Goal: Navigation & Orientation: Understand site structure

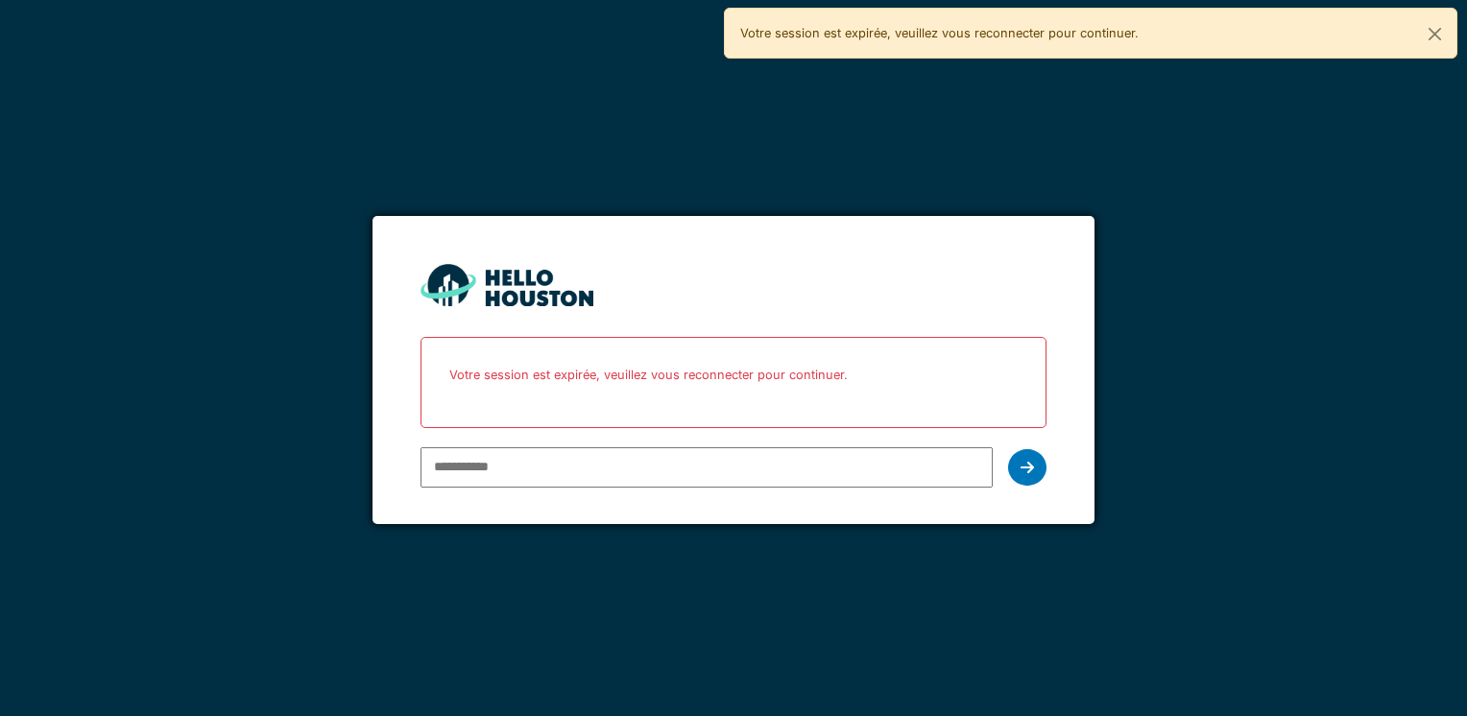
click at [557, 465] on input "email" at bounding box center [706, 467] width 571 height 40
type input "**********"
click at [1032, 476] on div at bounding box center [1027, 467] width 38 height 36
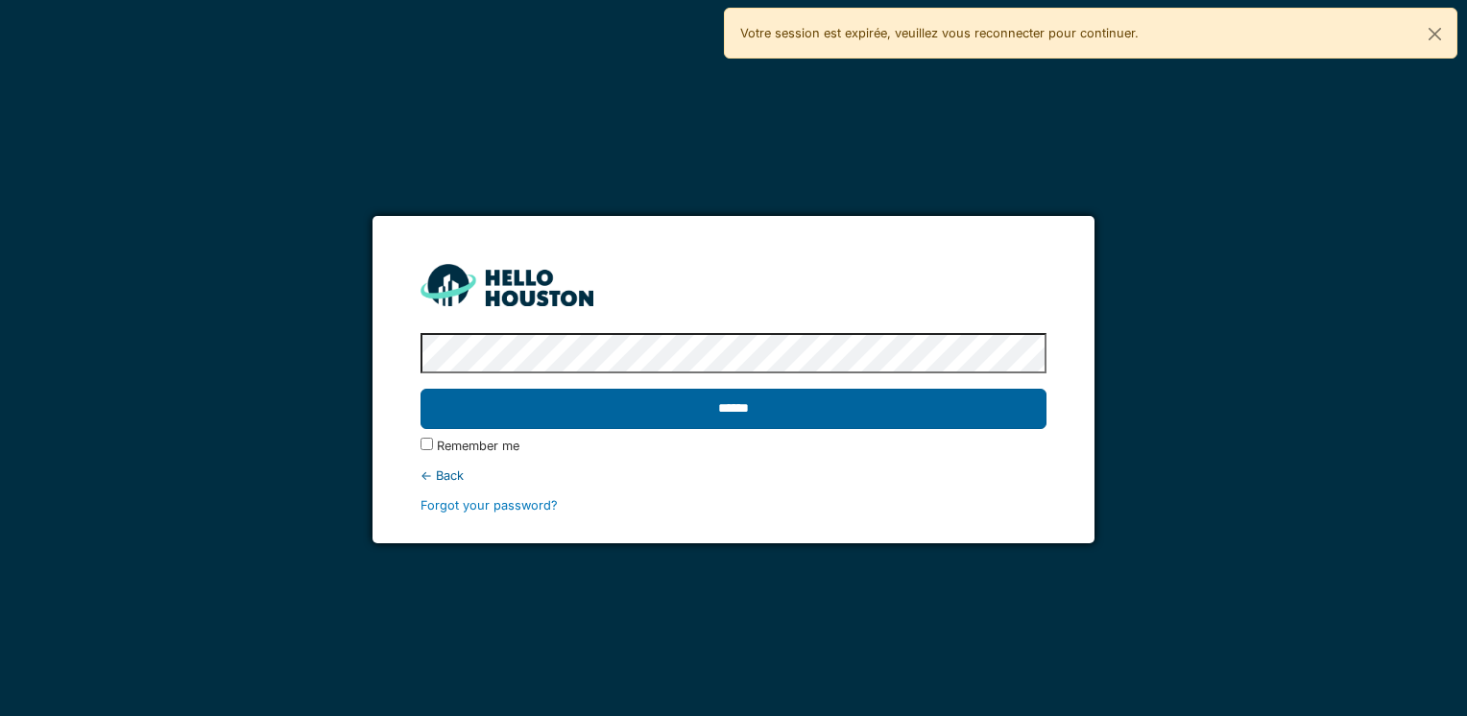
click at [707, 413] on input "******" at bounding box center [733, 409] width 625 height 40
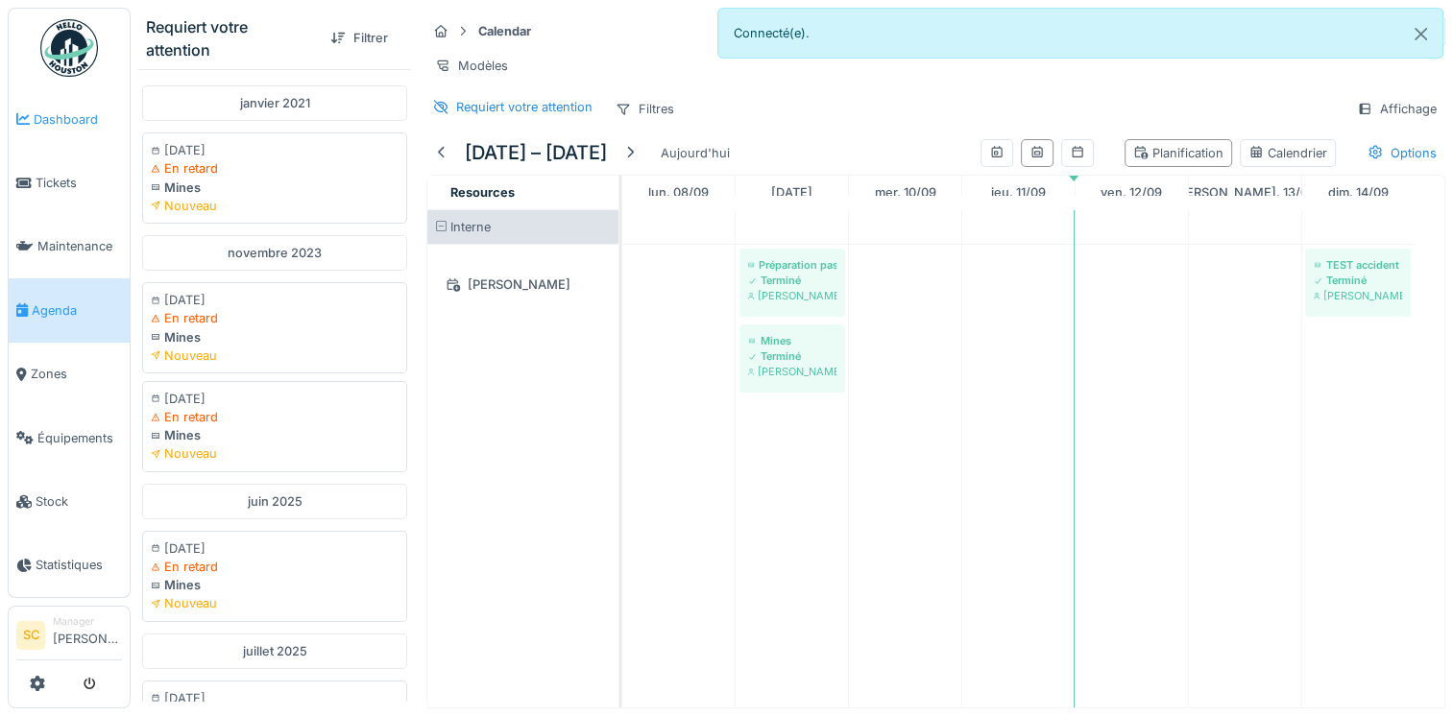
click at [42, 117] on span "Dashboard" at bounding box center [78, 119] width 88 height 18
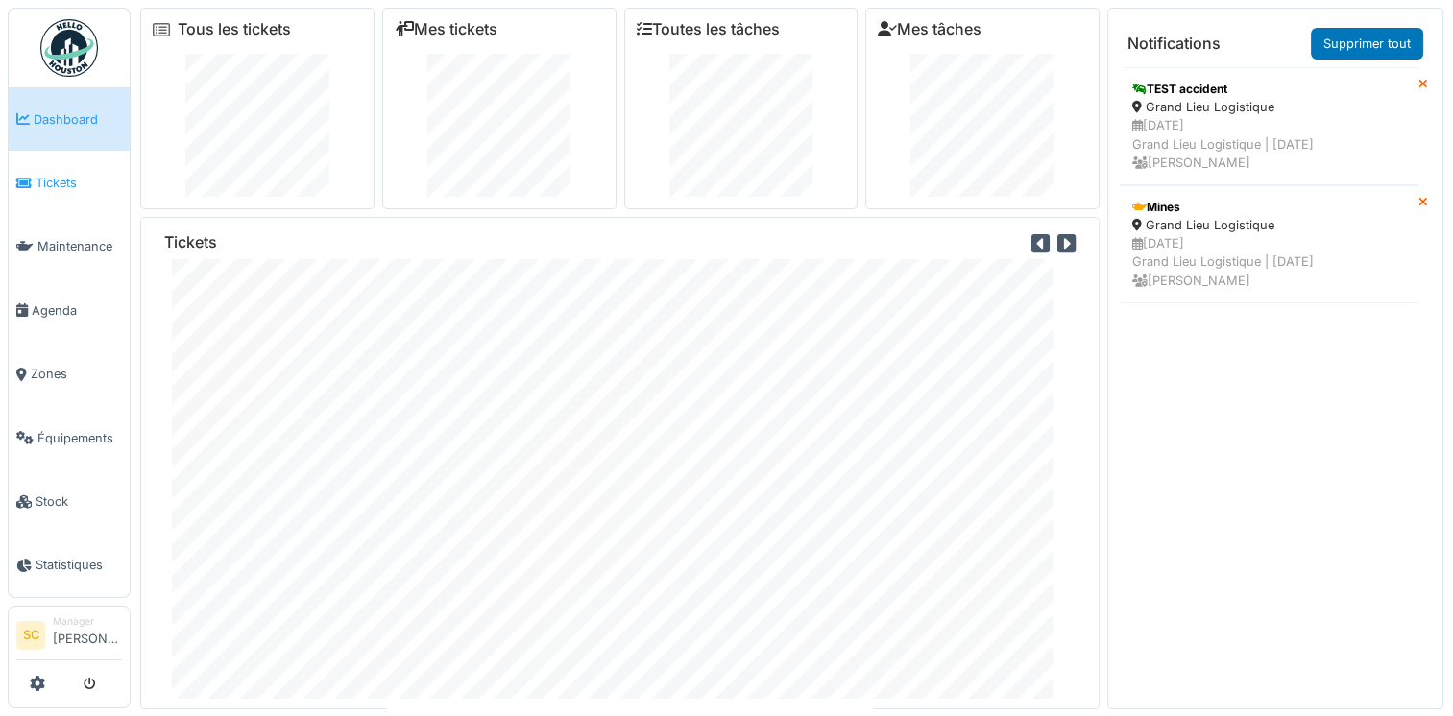
click at [46, 181] on span "Tickets" at bounding box center [79, 183] width 86 height 18
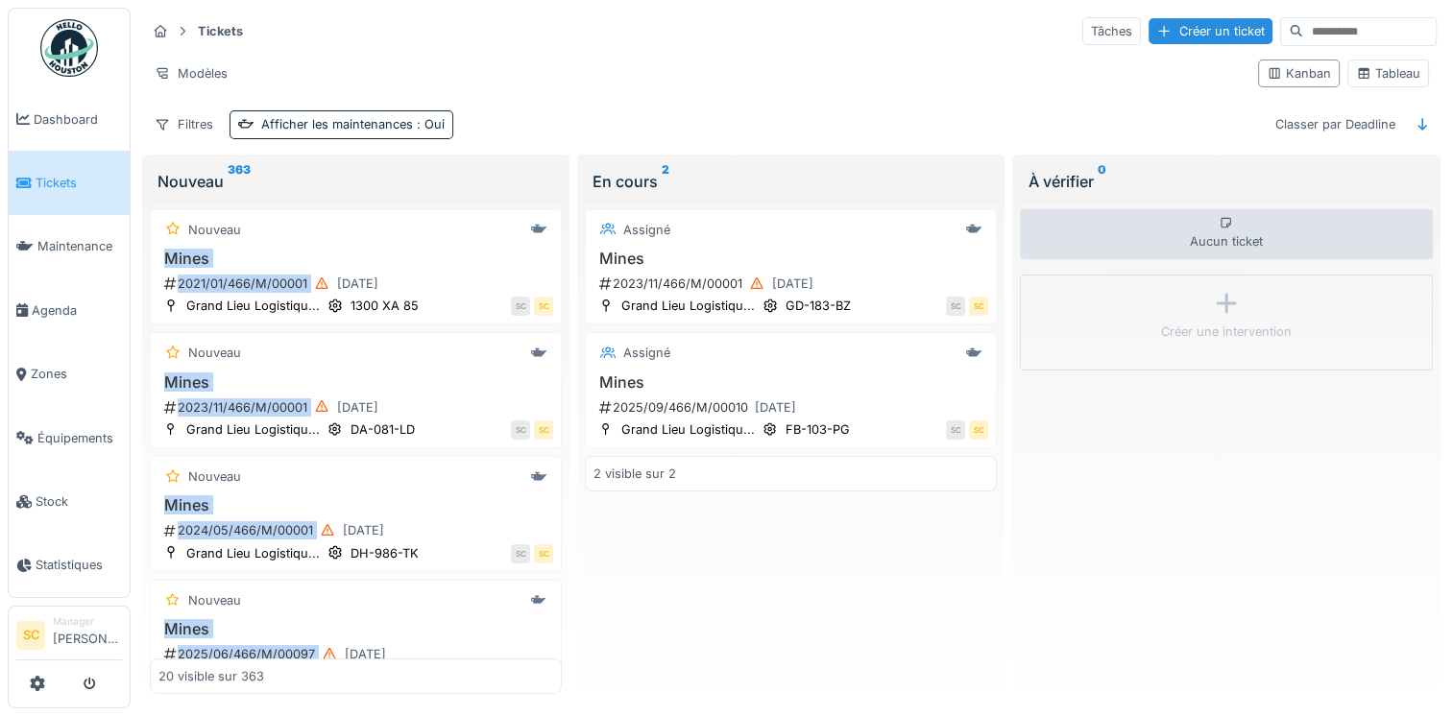
drag, startPoint x: 315, startPoint y: 236, endPoint x: 499, endPoint y: 181, distance: 192.6
click at [499, 181] on div "Nouveau 363 Nouveau Mines 2021/01/466/M/00001 07/01/2021 Grand Lieu Logistiqu..…" at bounding box center [355, 429] width 427 height 548
click at [69, 239] on span "Maintenance" at bounding box center [79, 246] width 85 height 18
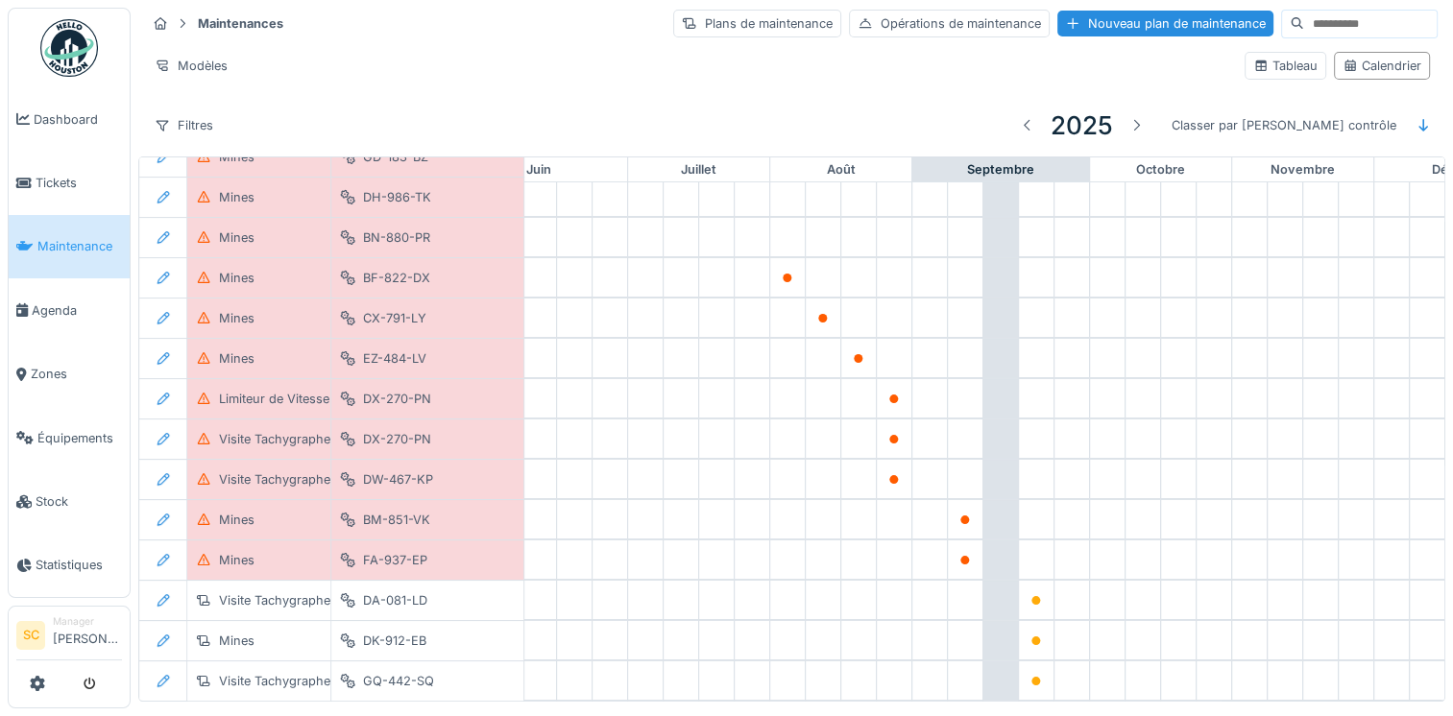
scroll to position [37, 870]
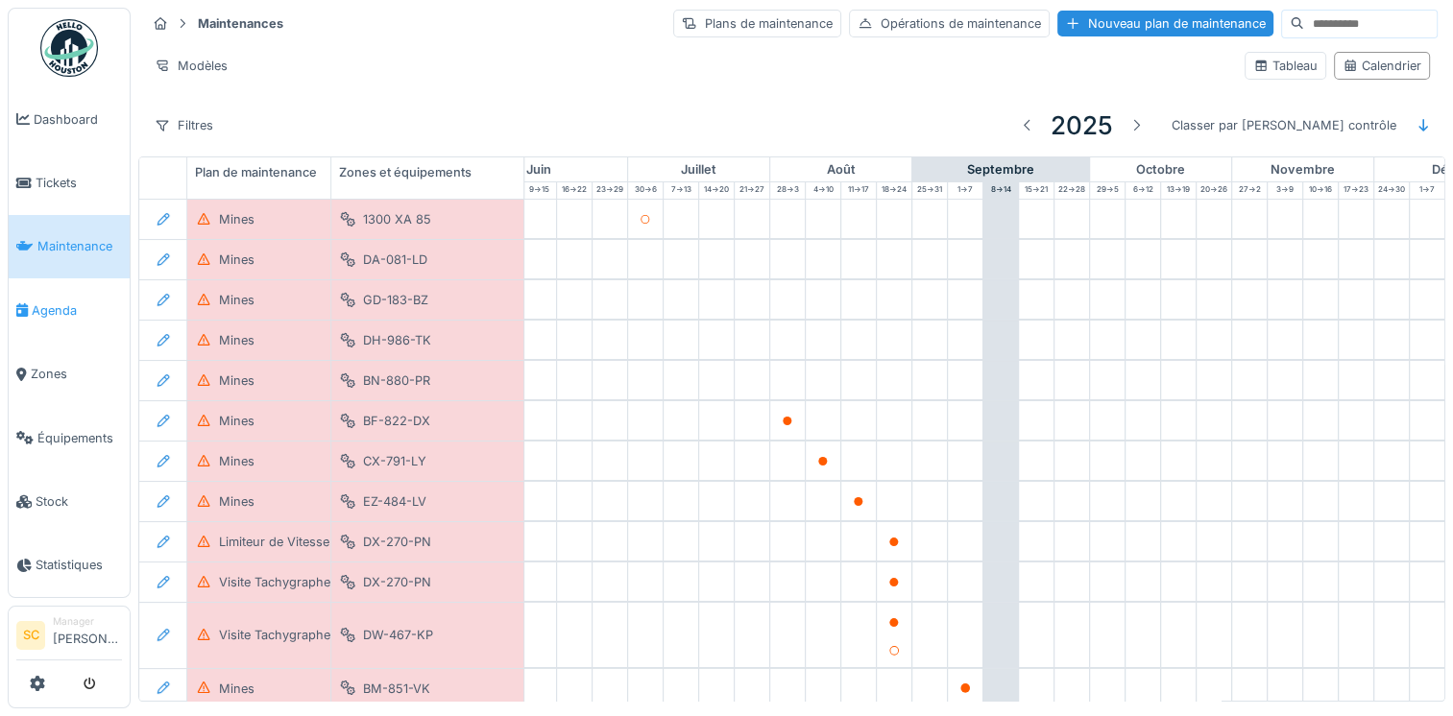
click at [40, 302] on span "Agenda" at bounding box center [77, 311] width 90 height 18
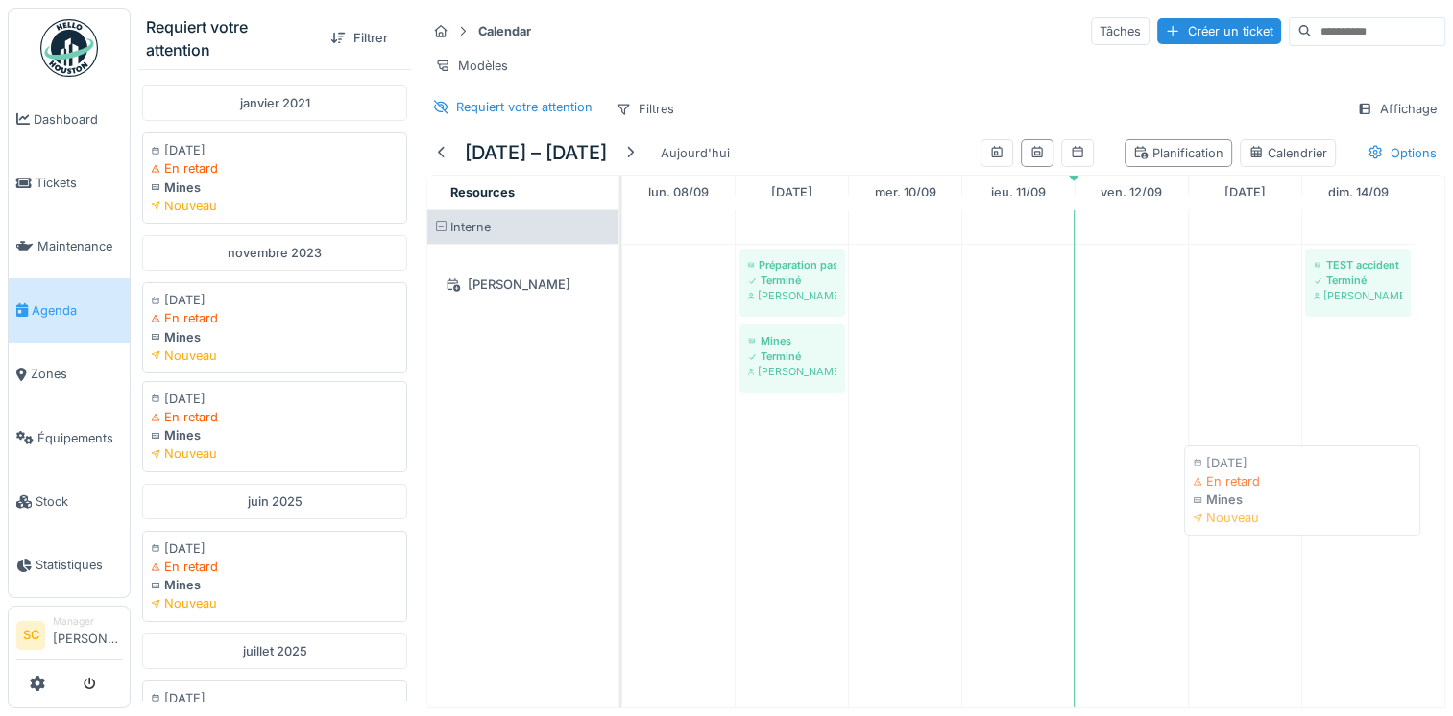
drag, startPoint x: 336, startPoint y: 318, endPoint x: 1378, endPoint y: 478, distance: 1054.1
click at [1378, 478] on div "Requiert votre attention Filtrer janvier 2021 07/01/2021 En retard Mines Nouvea…" at bounding box center [792, 358] width 1322 height 716
drag, startPoint x: 475, startPoint y: 429, endPoint x: 858, endPoint y: 495, distance: 388.7
click at [858, 495] on div "Requiert votre attention Filtrer janvier 2021 07/01/2021 En retard Mines Nouvea…" at bounding box center [792, 358] width 1322 height 716
drag, startPoint x: 230, startPoint y: 566, endPoint x: 815, endPoint y: 501, distance: 588.3
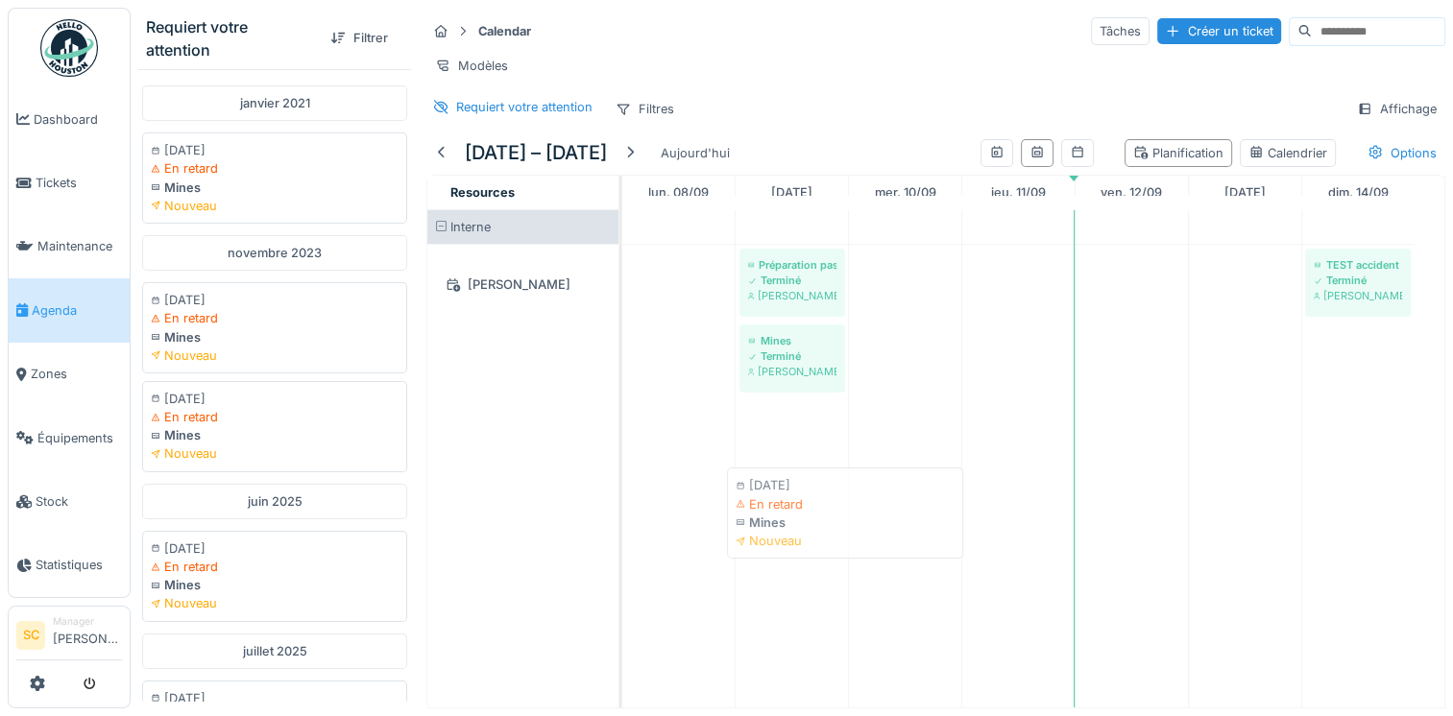
click at [815, 501] on div "Requiert votre attention Filtrer janvier 2021 07/01/2021 En retard Mines Nouvea…" at bounding box center [792, 358] width 1322 height 716
click at [241, 590] on div "Nouveau" at bounding box center [278, 599] width 248 height 18
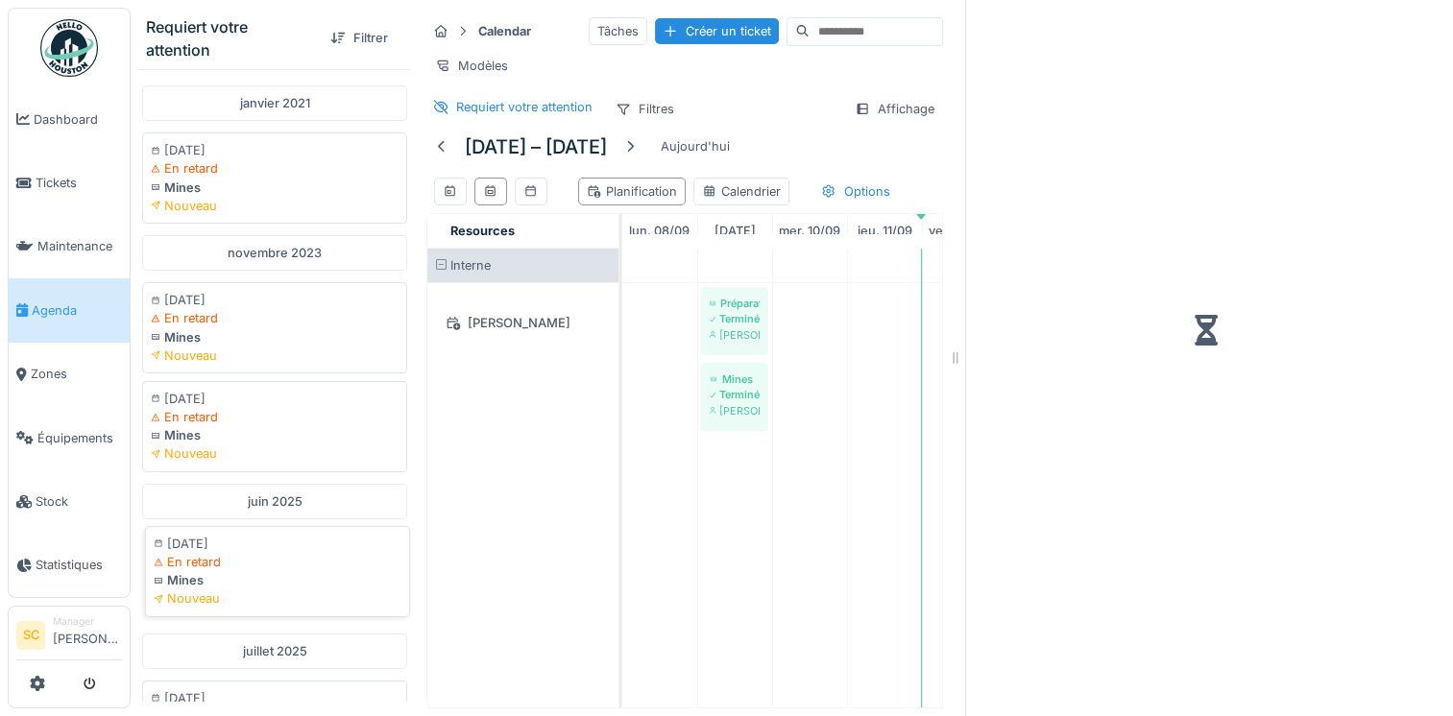
click at [241, 590] on div "Nouveau" at bounding box center [278, 599] width 248 height 18
click at [227, 586] on div "Mines" at bounding box center [278, 580] width 248 height 18
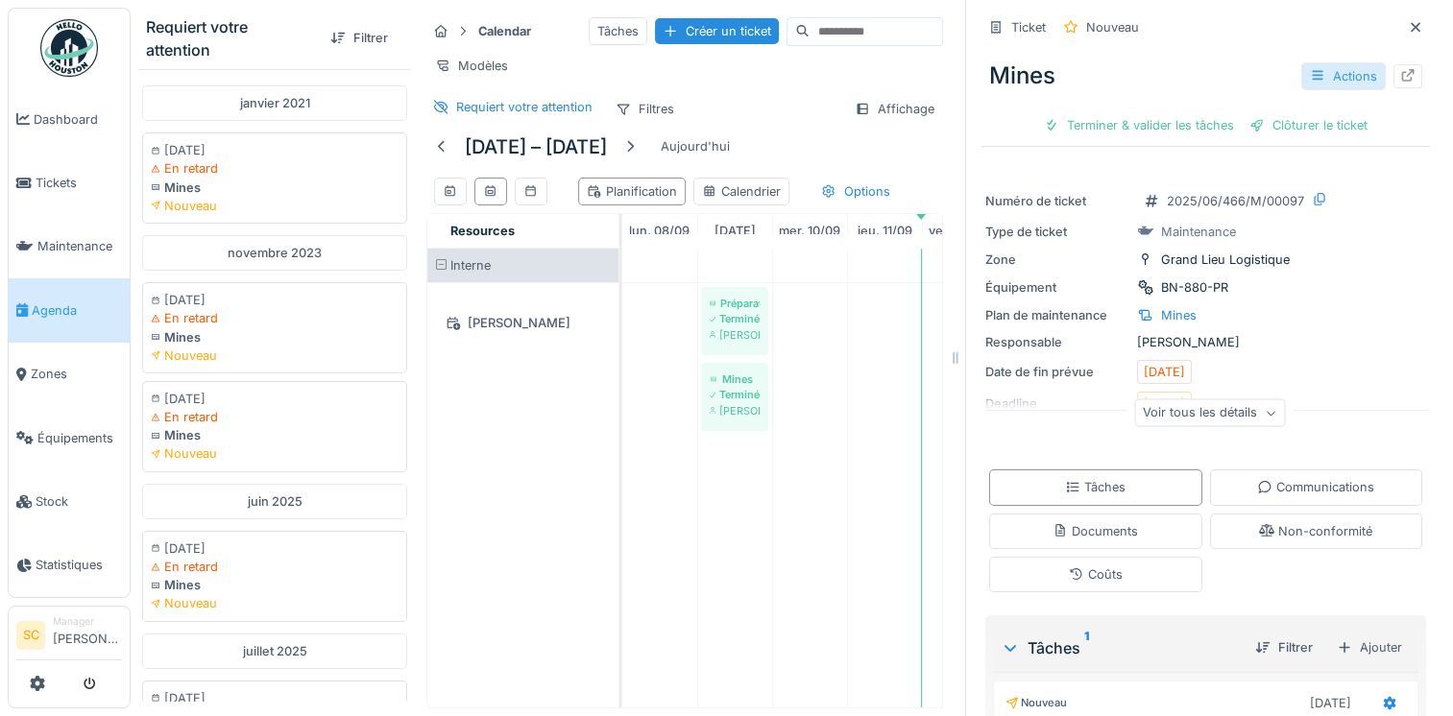
click at [1310, 78] on icon at bounding box center [1317, 75] width 15 height 12
click at [1248, 49] on div "Mines Actions Terminer & valider les tâches Clôturer le ticket" at bounding box center [1205, 92] width 448 height 99
drag, startPoint x: 1158, startPoint y: 98, endPoint x: 887, endPoint y: 494, distance: 479.4
click at [887, 494] on div "Requiert votre attention Filtrer janvier 2021 07/01/2021 En retard Mines Nouvea…" at bounding box center [792, 358] width 1322 height 716
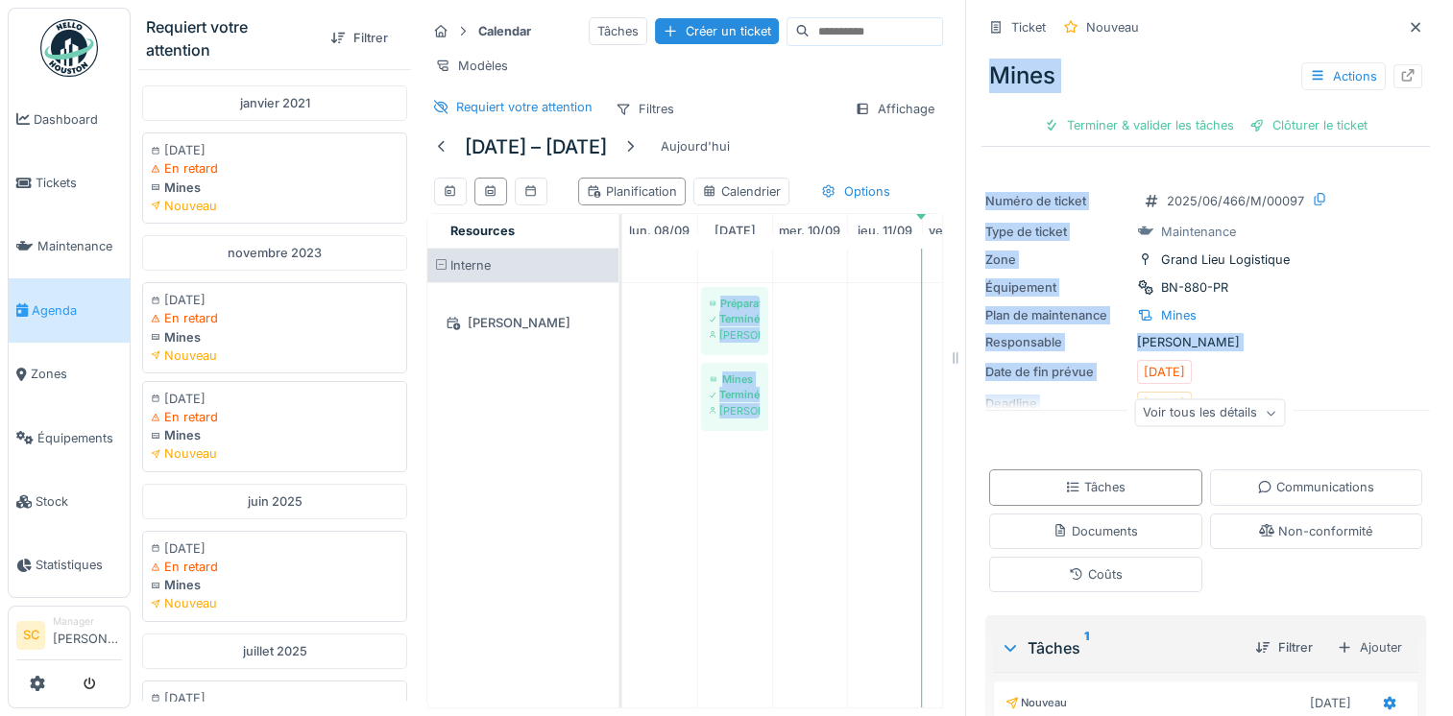
drag, startPoint x: 887, startPoint y: 494, endPoint x: 870, endPoint y: 421, distance: 75.0
click at [870, 421] on div "Requiert votre attention Filtrer janvier 2021 07/01/2021 En retard Mines Nouvea…" at bounding box center [792, 358] width 1322 height 716
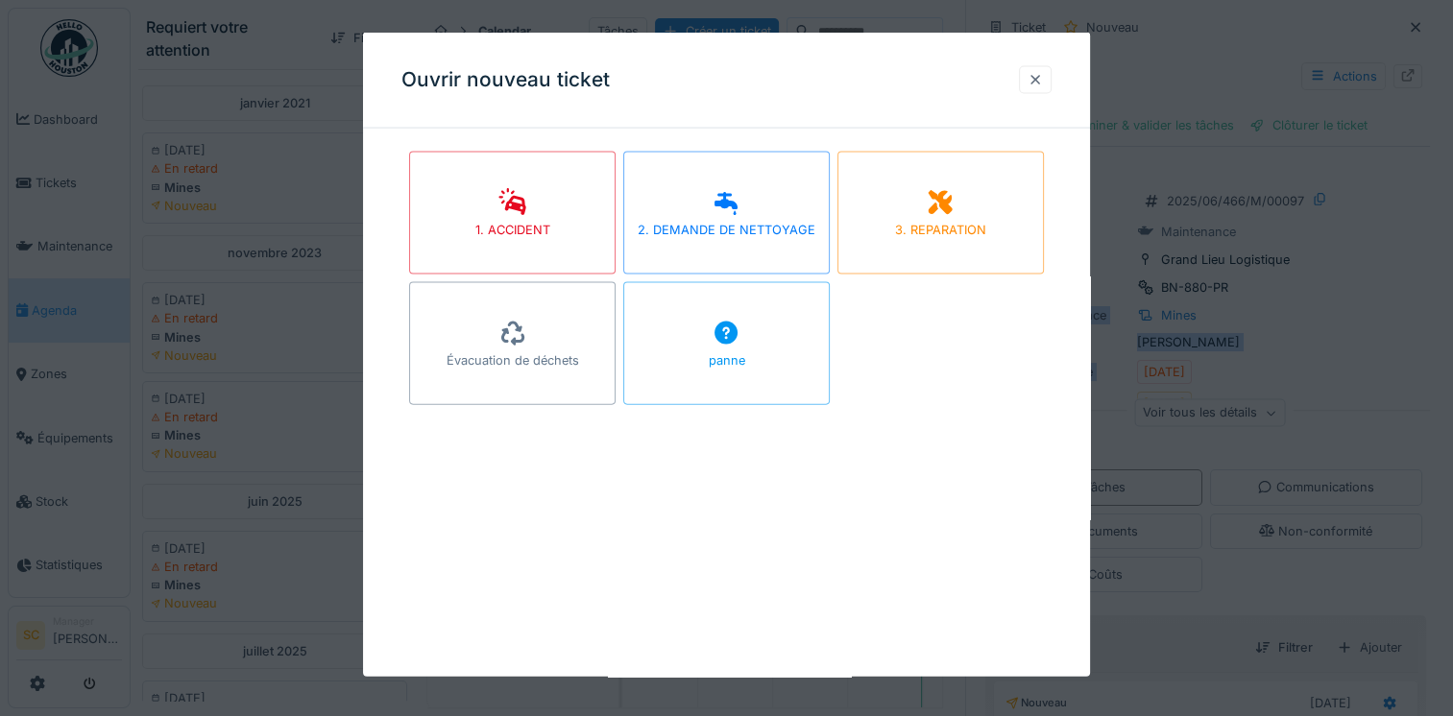
click at [1051, 82] on div at bounding box center [1035, 79] width 33 height 28
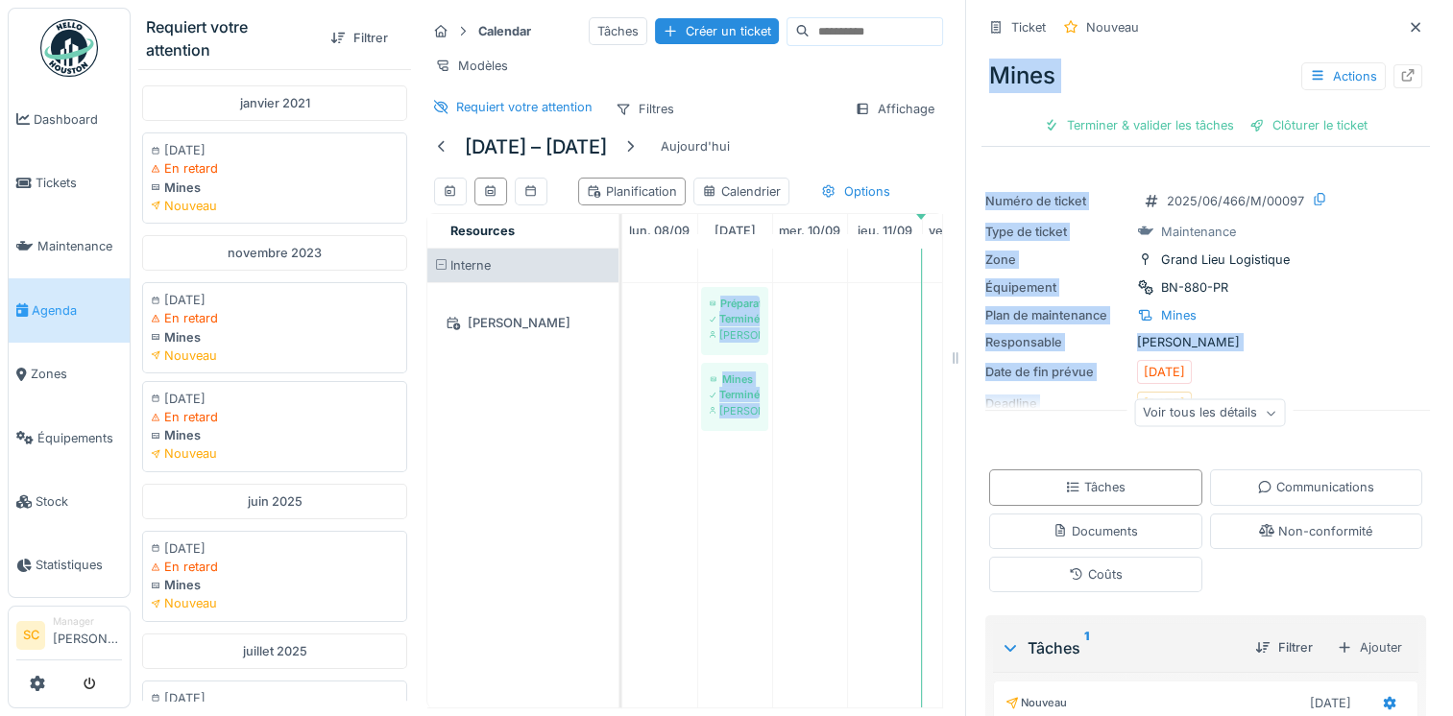
scroll to position [14, 0]
click at [1333, 636] on div "Ajouter" at bounding box center [1369, 648] width 83 height 28
click at [1268, 592] on div "Tâches du plan de maintenance" at bounding box center [1245, 606] width 234 height 29
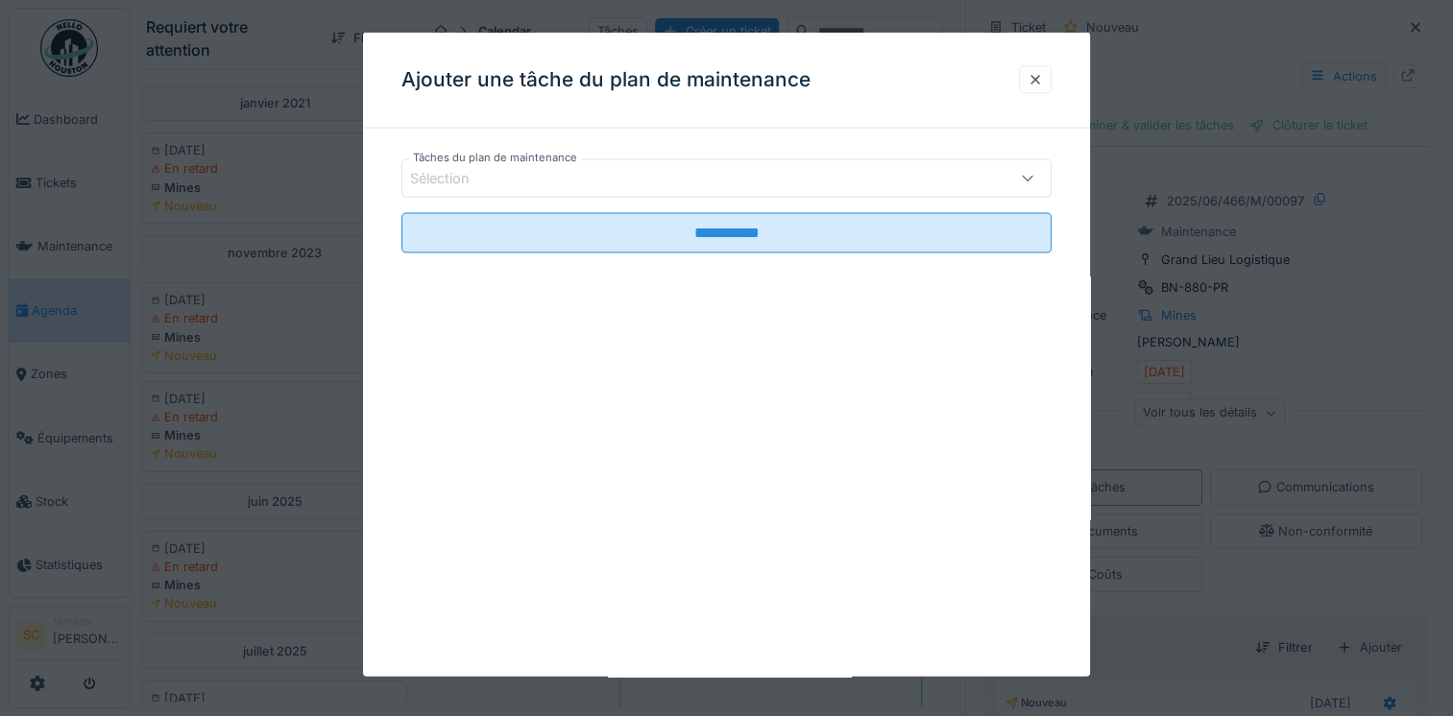
click at [594, 179] on div "Sélection" at bounding box center [687, 178] width 554 height 21
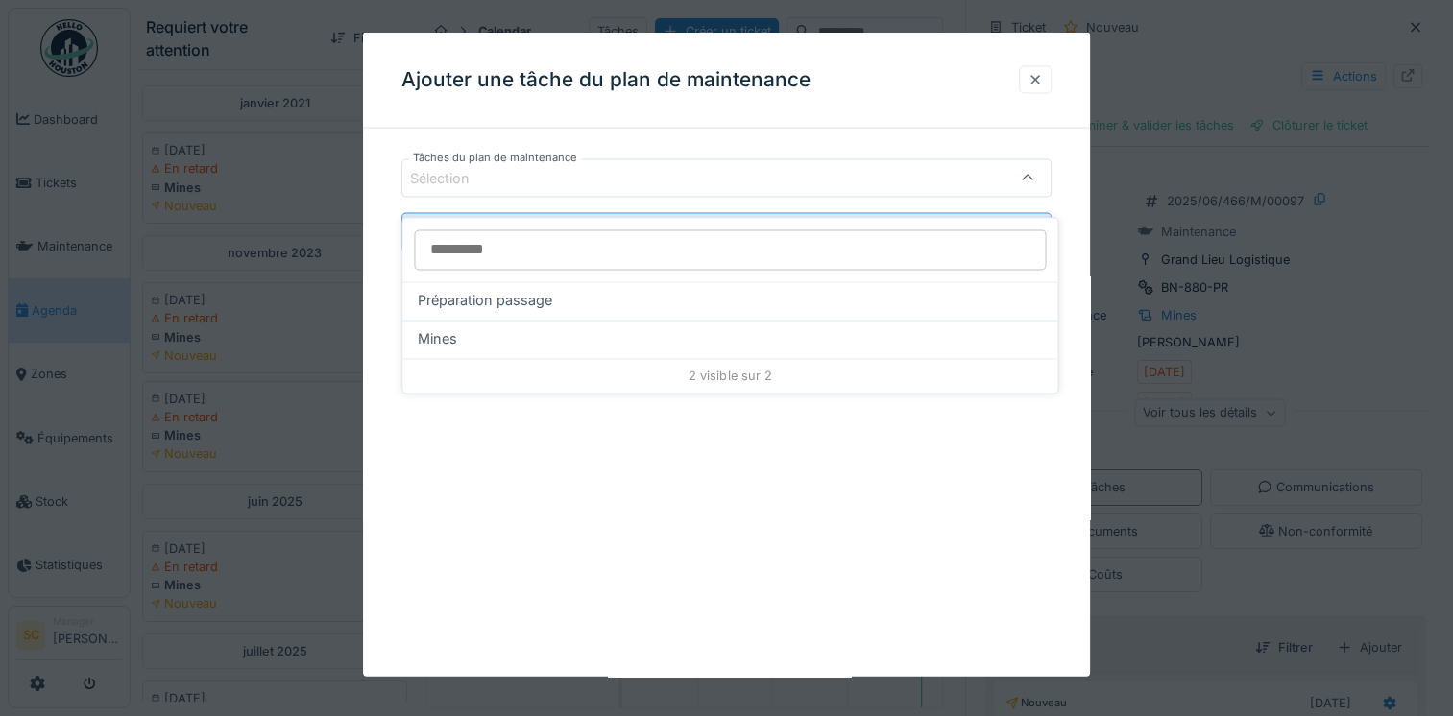
click at [1043, 86] on div at bounding box center [1034, 79] width 15 height 18
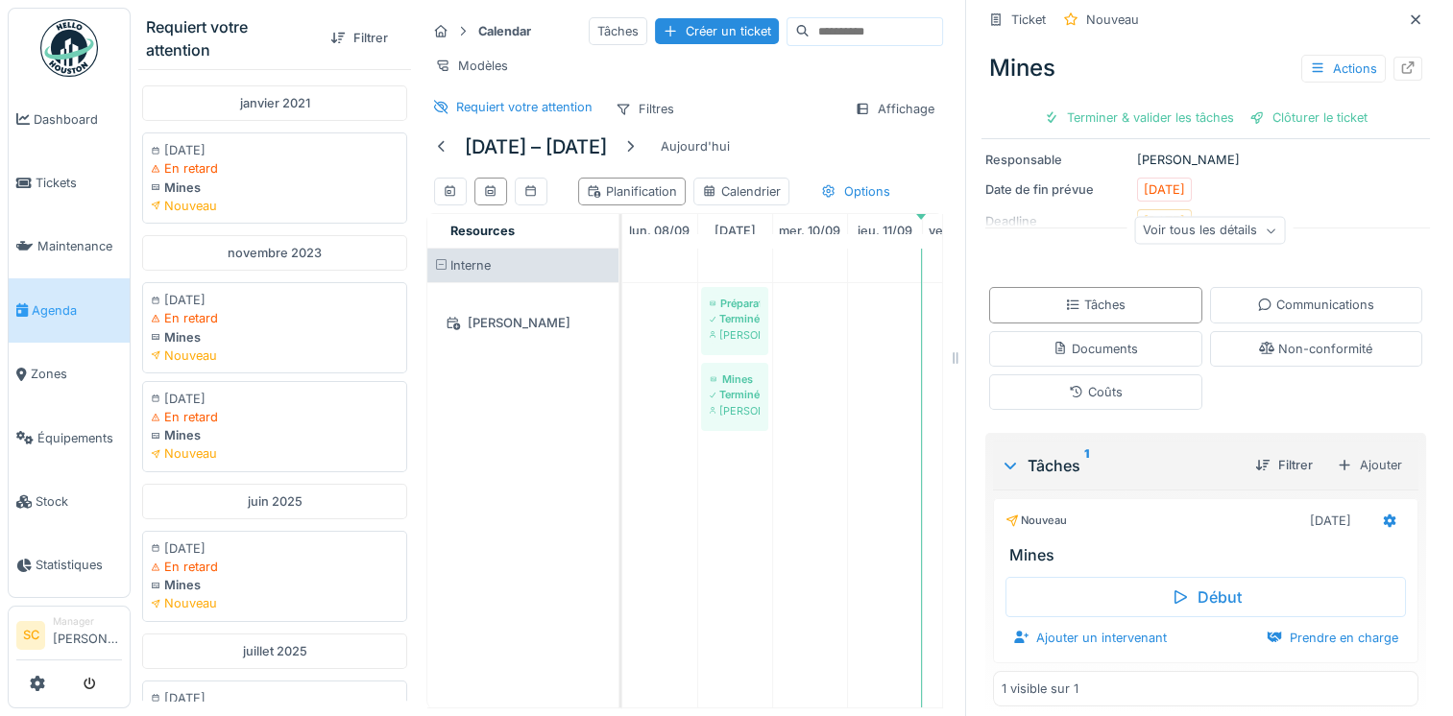
scroll to position [0, 0]
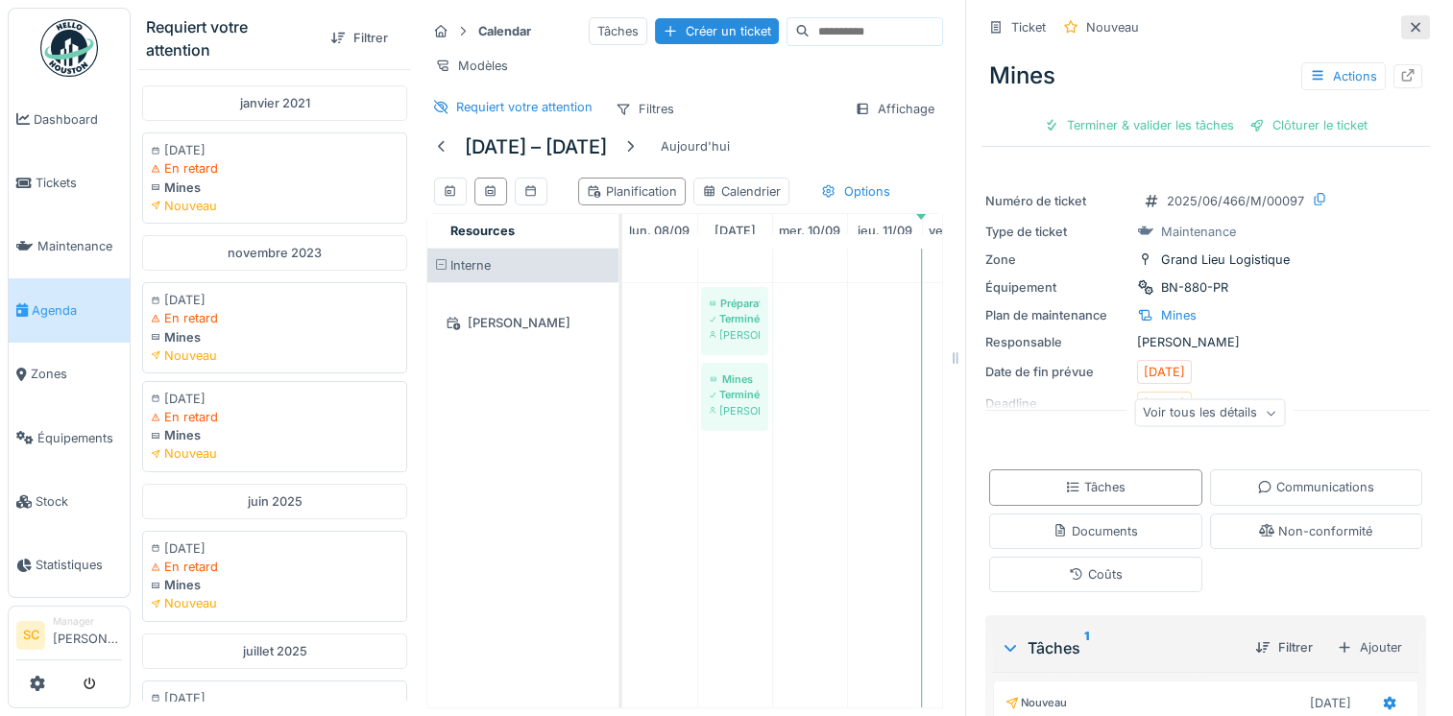
click at [1408, 21] on icon at bounding box center [1415, 27] width 15 height 12
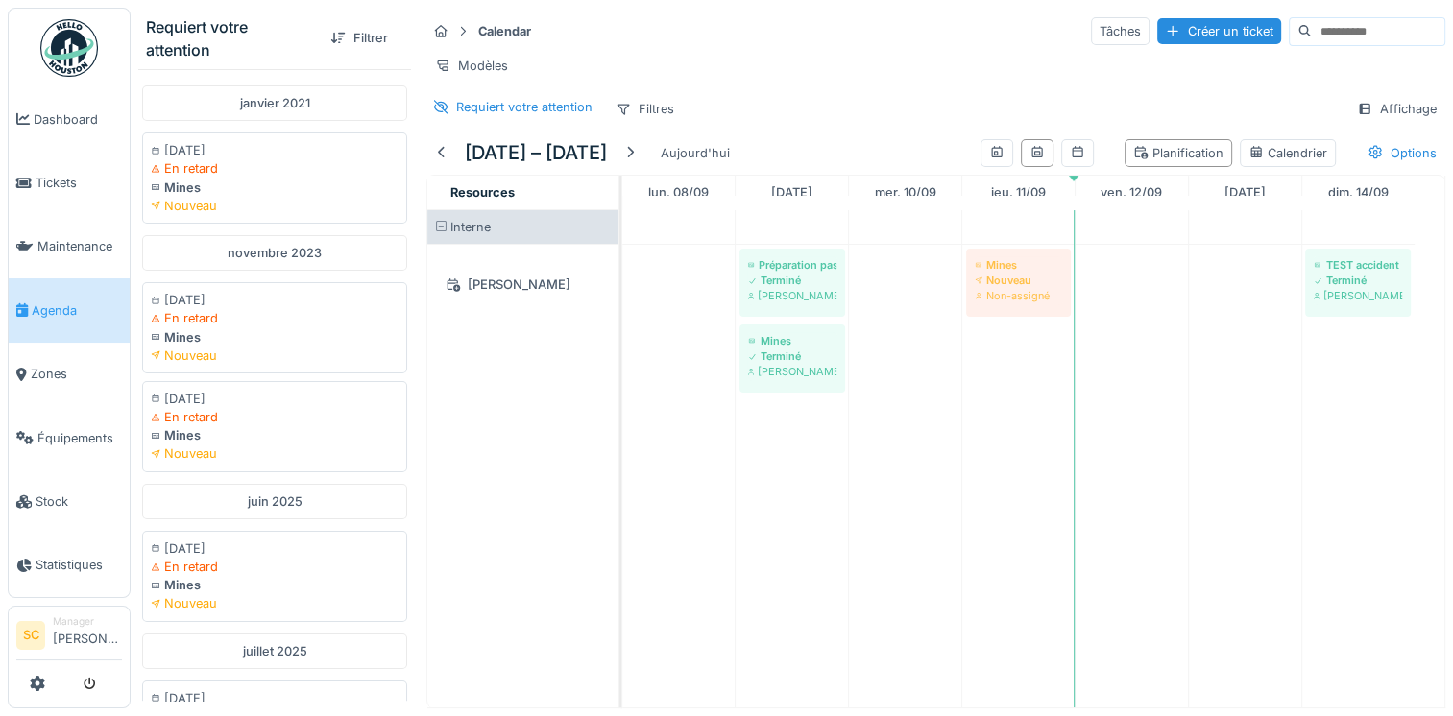
drag, startPoint x: 253, startPoint y: 323, endPoint x: 1001, endPoint y: 306, distance: 748.2
click at [1001, 306] on div "Requiert votre attention Filtrer janvier 2021 07/01/2021 En retard Mines Nouvea…" at bounding box center [792, 358] width 1322 height 716
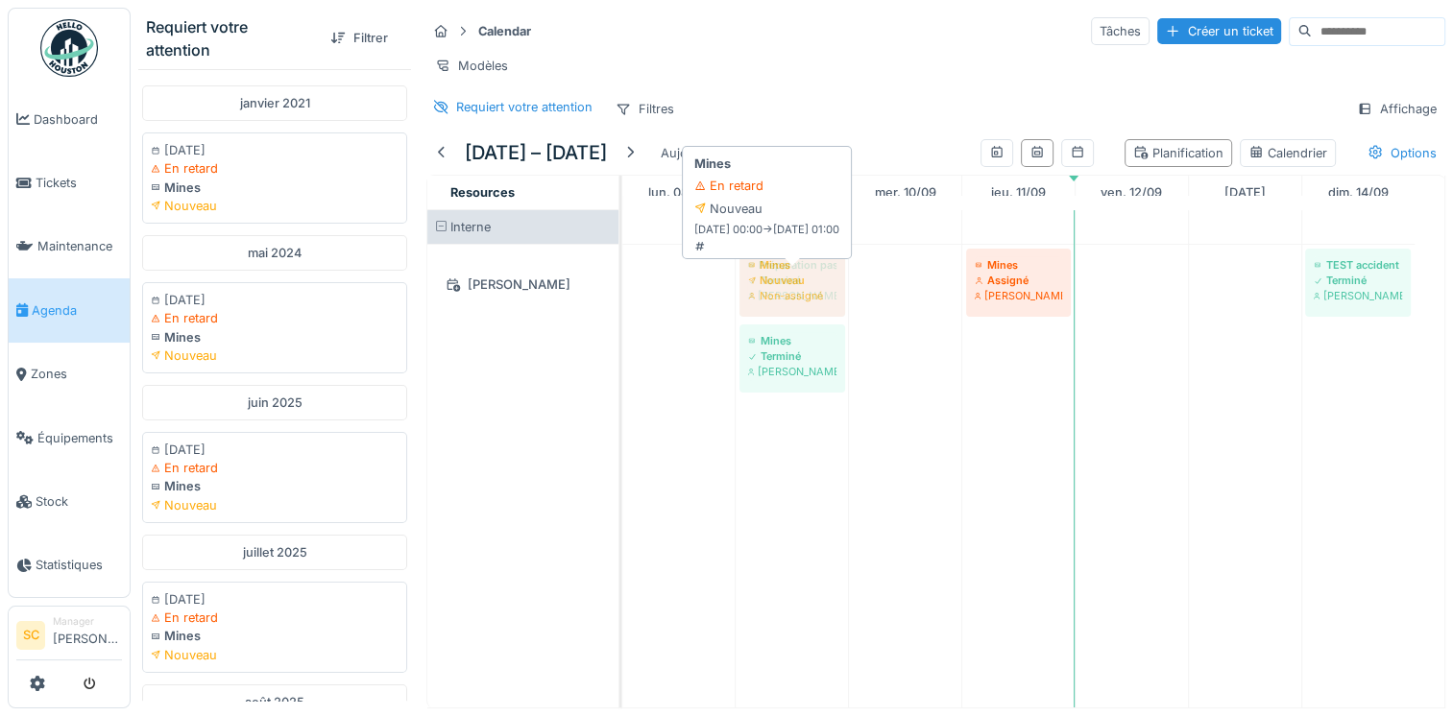
drag, startPoint x: 240, startPoint y: 465, endPoint x: 830, endPoint y: 302, distance: 611.8
click at [830, 302] on div "Requiert votre attention Filtrer janvier 2021 07/01/2021 En retard Mines Nouvea…" at bounding box center [792, 358] width 1322 height 716
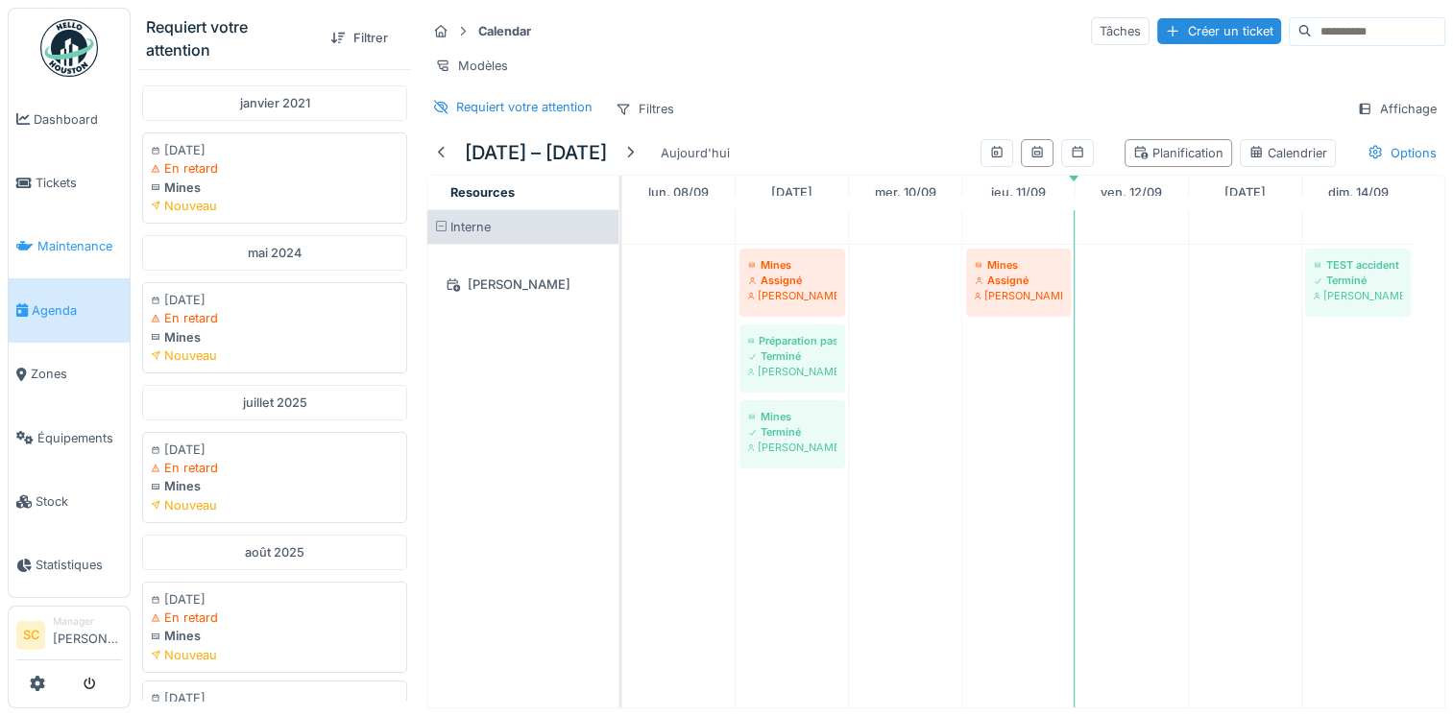
click at [79, 244] on span "Maintenance" at bounding box center [79, 246] width 85 height 18
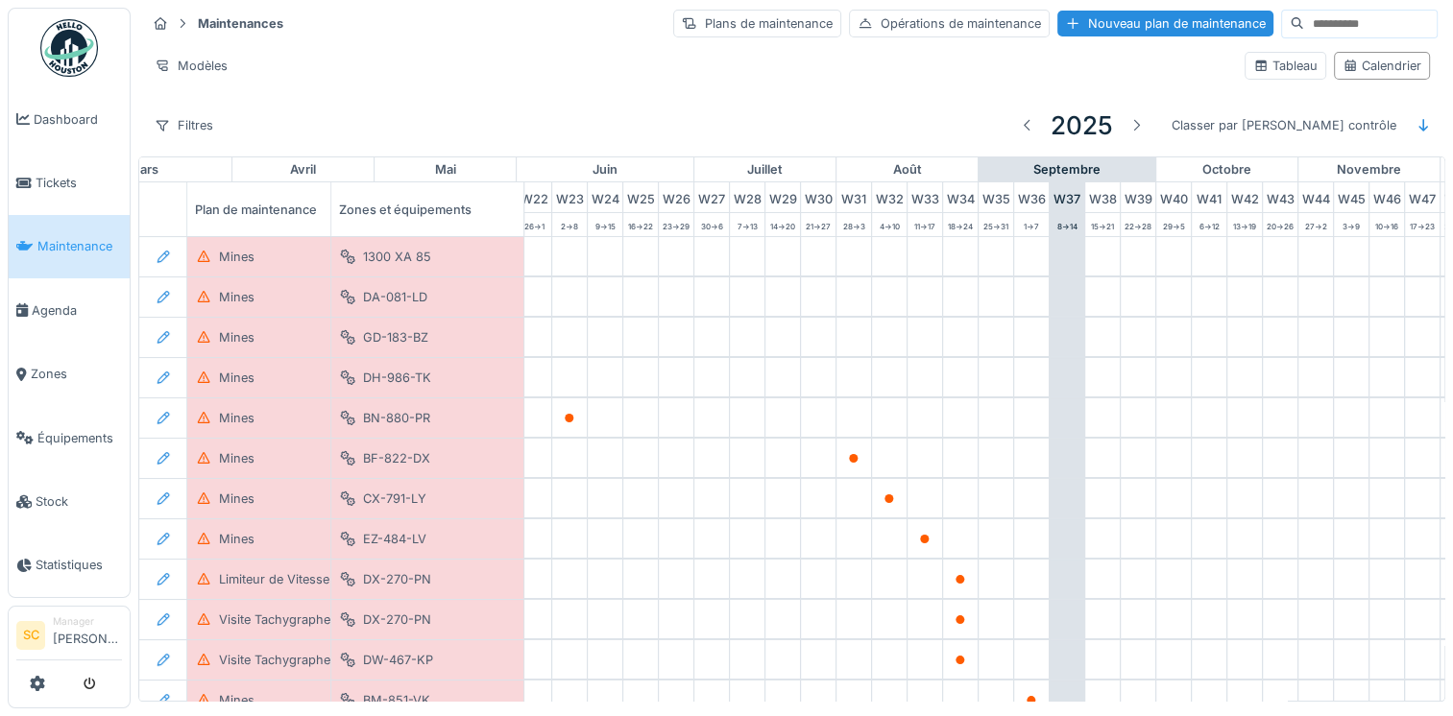
scroll to position [0, 1005]
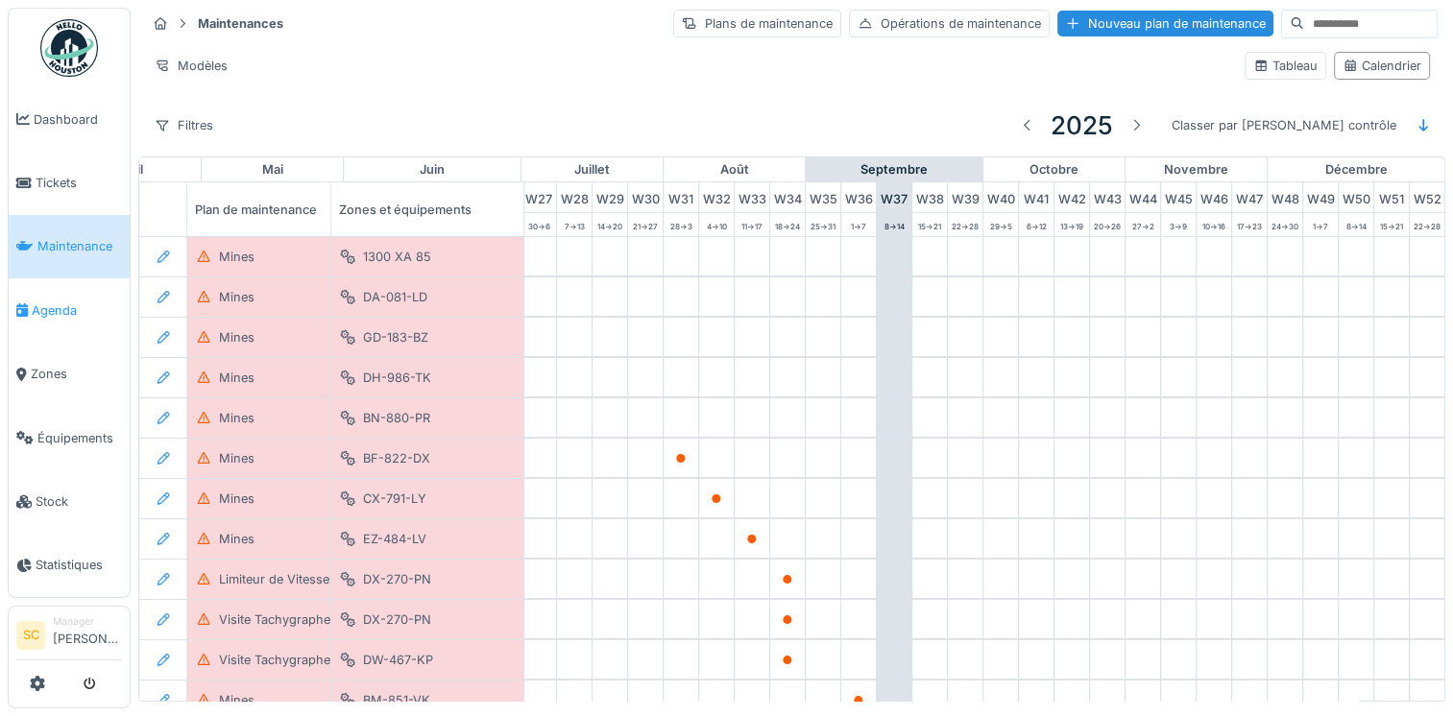
click at [9, 305] on link "Agenda" at bounding box center [69, 309] width 121 height 63
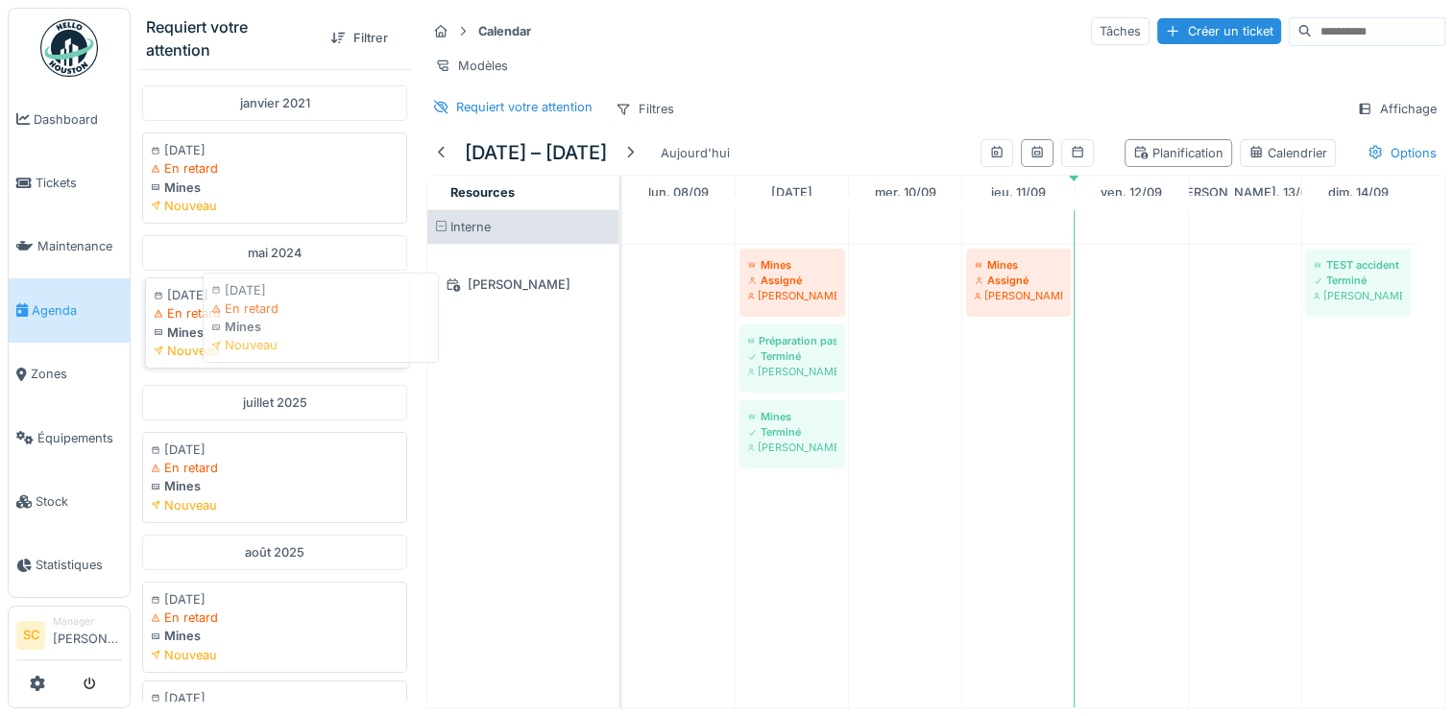
drag, startPoint x: 257, startPoint y: 332, endPoint x: 318, endPoint y: 320, distance: 61.8
click at [318, 320] on div "[DATE] En retard Mines Nouveau" at bounding box center [277, 323] width 265 height 91
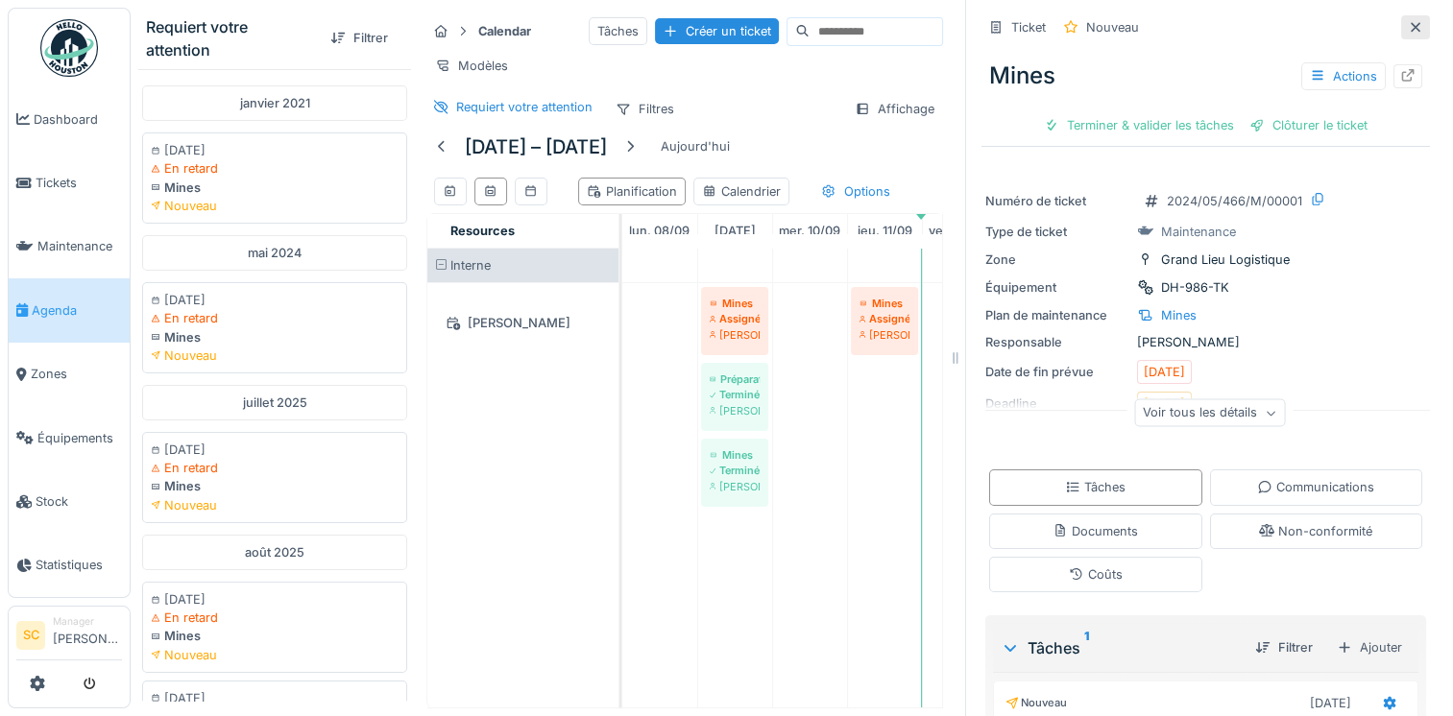
click at [1408, 32] on icon at bounding box center [1415, 27] width 15 height 12
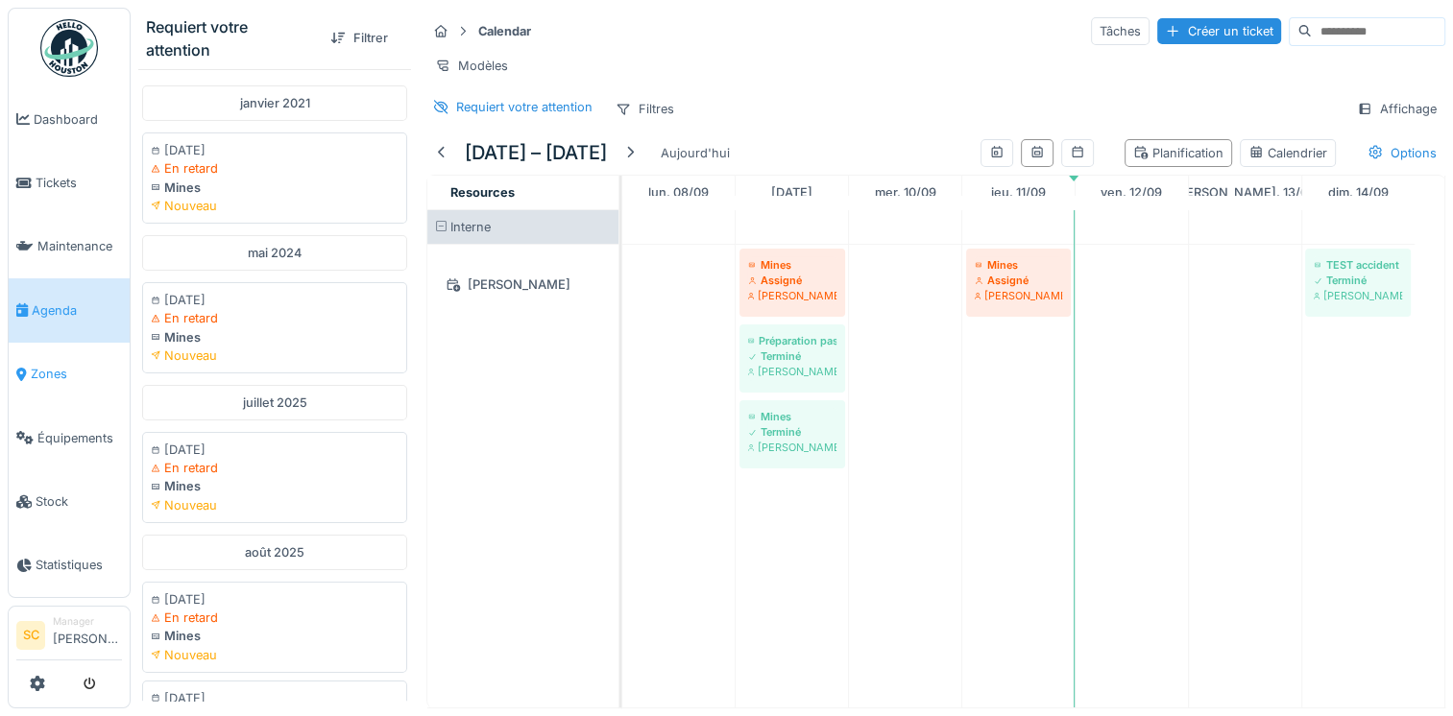
click at [64, 374] on link "Zones" at bounding box center [69, 374] width 121 height 63
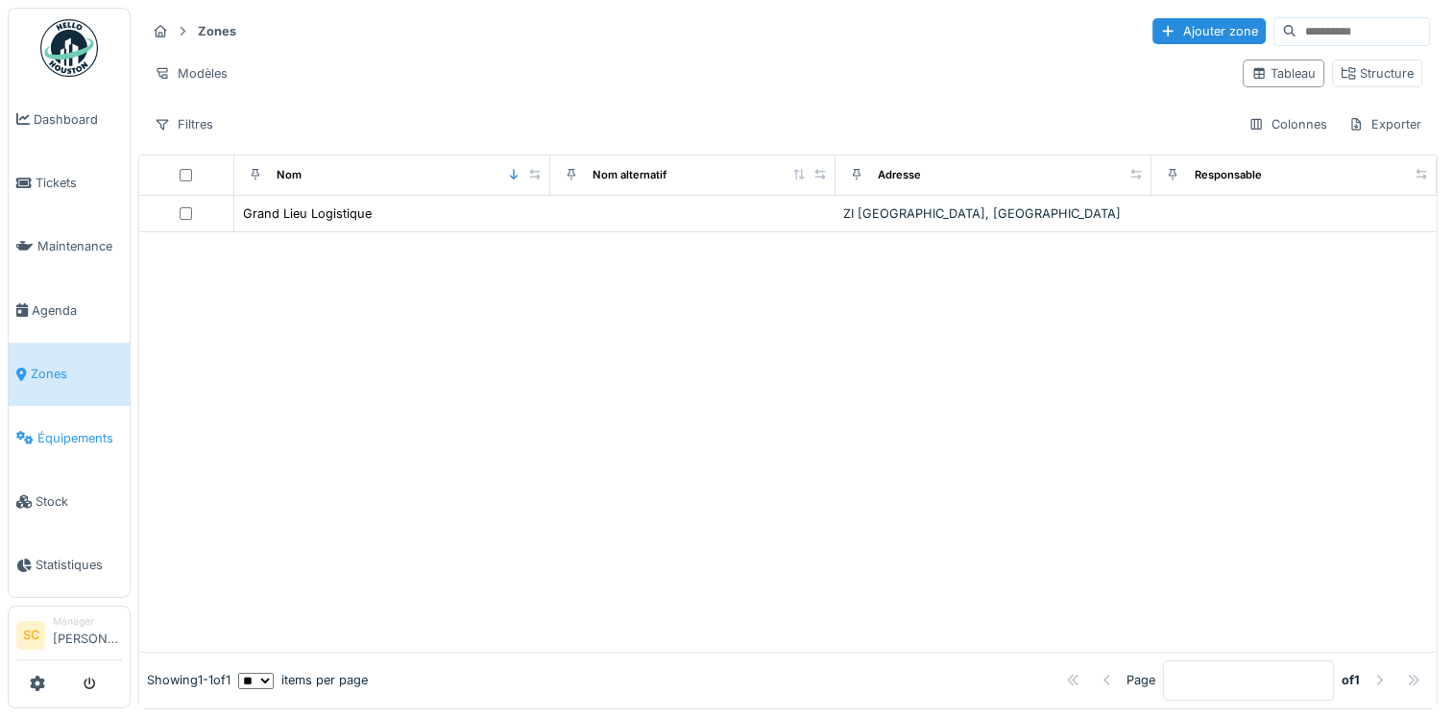
click at [87, 436] on link "Équipements" at bounding box center [69, 437] width 121 height 63
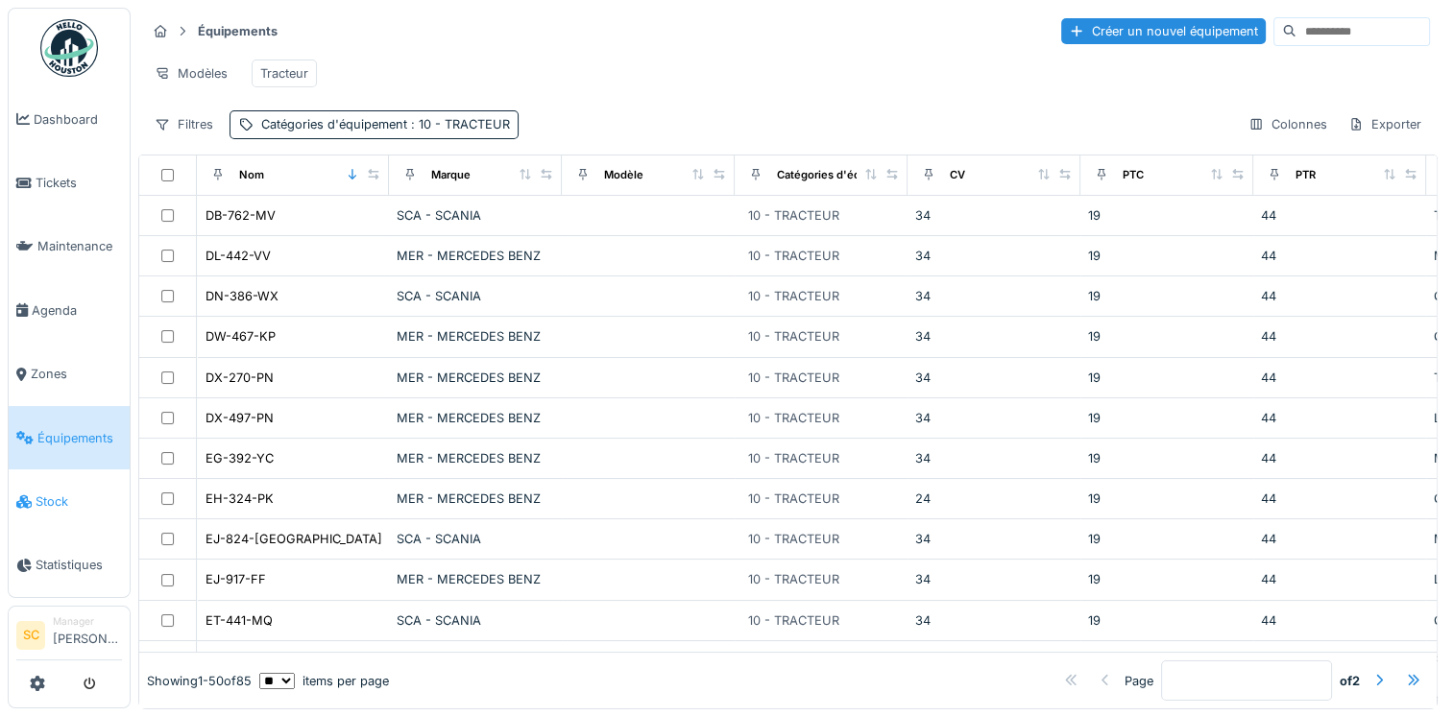
click at [85, 493] on span "Stock" at bounding box center [79, 502] width 86 height 18
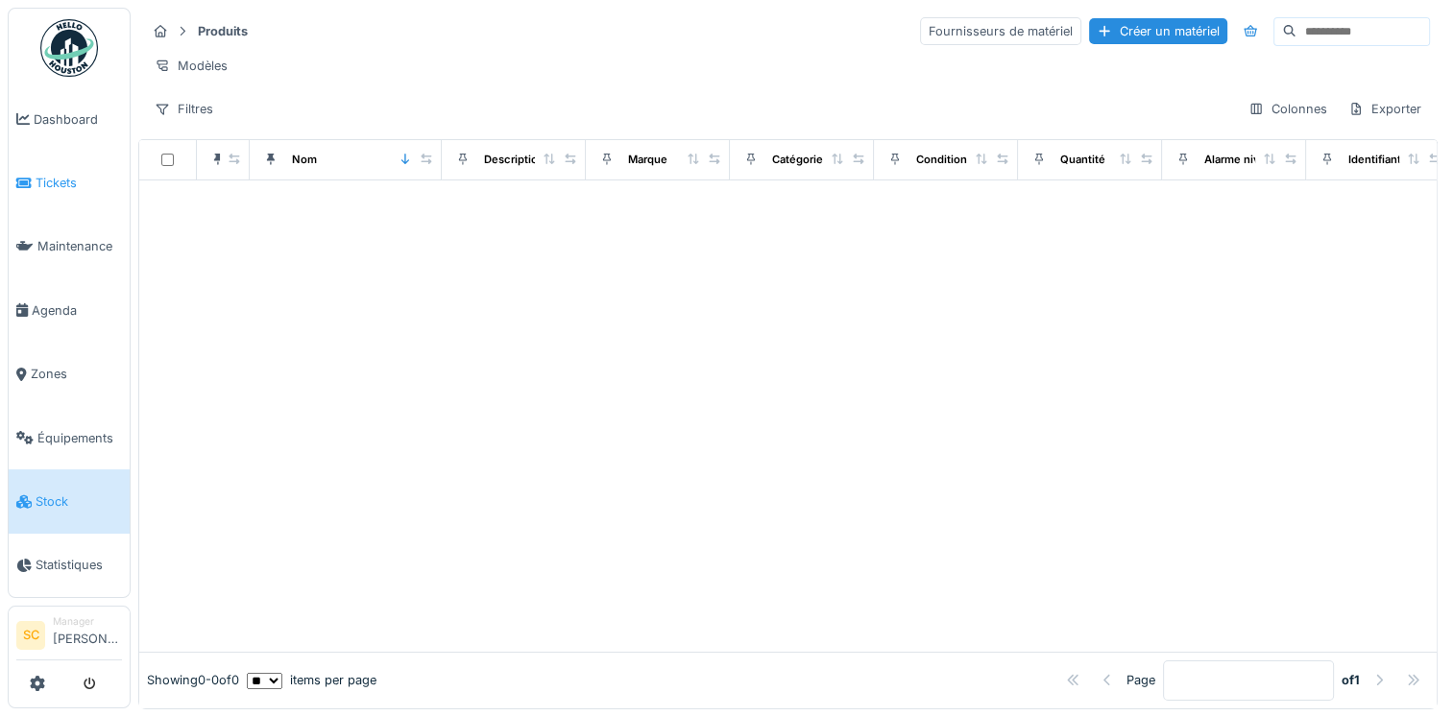
click at [60, 185] on span "Tickets" at bounding box center [79, 183] width 86 height 18
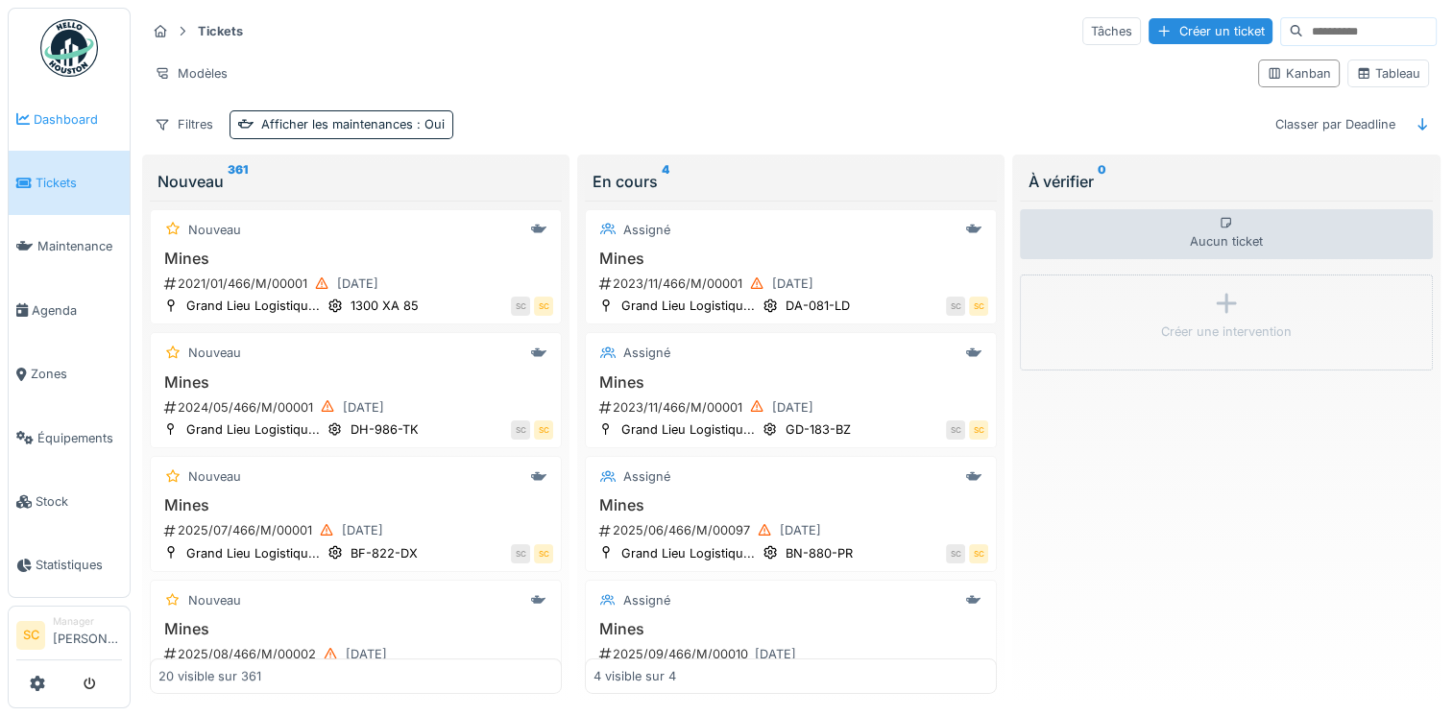
click at [104, 118] on span "Dashboard" at bounding box center [78, 119] width 88 height 18
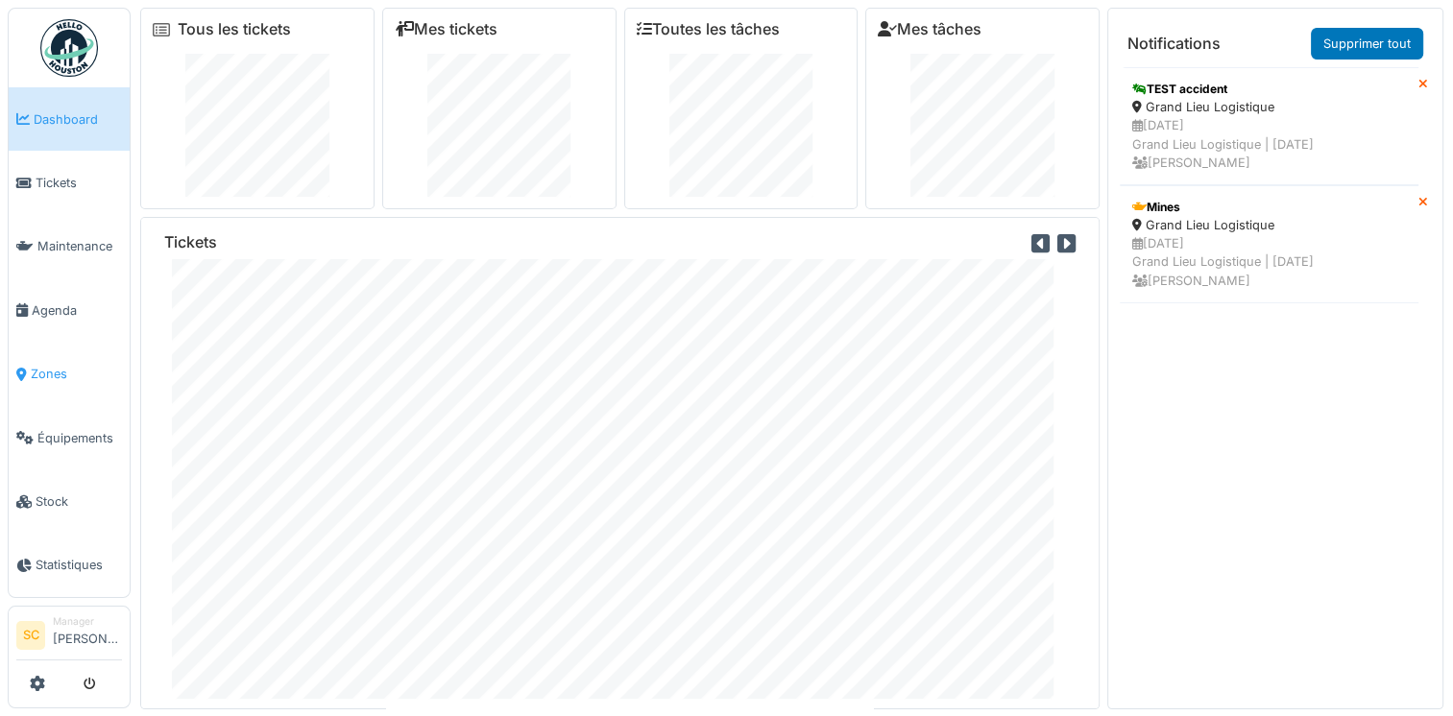
click at [60, 367] on span "Zones" at bounding box center [76, 374] width 91 height 18
